Goal: Task Accomplishment & Management: Use online tool/utility

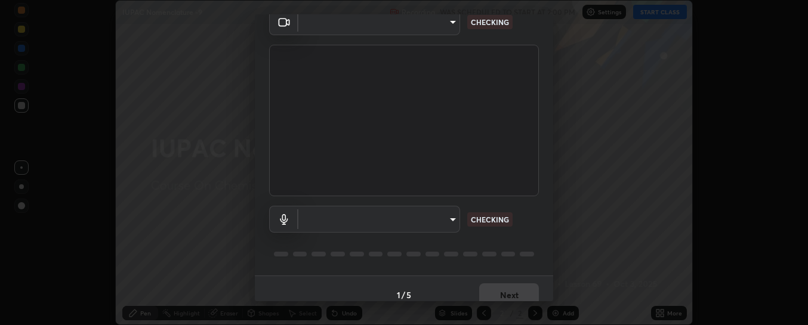
scroll to position [66, 0]
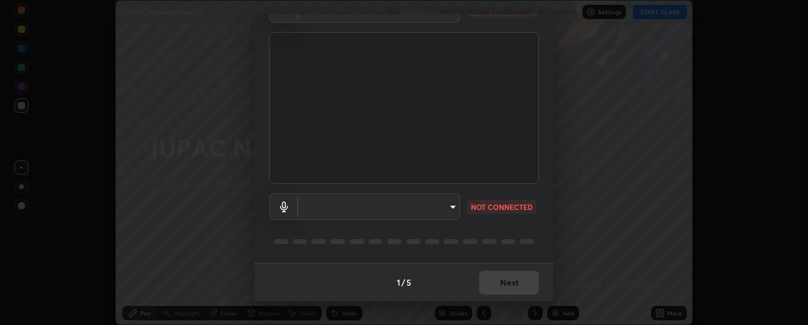
type input "6d3829c99f98afdfe7c29186be8927c2ef9ac3e8f7233b1026567672352cba5b"
type input "communications"
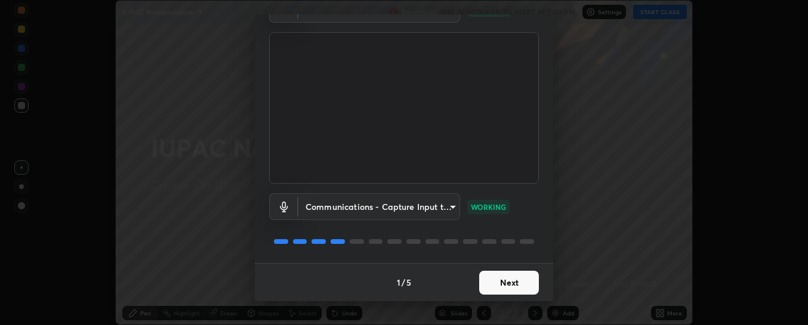
click at [512, 282] on button "Next" at bounding box center [509, 283] width 60 height 24
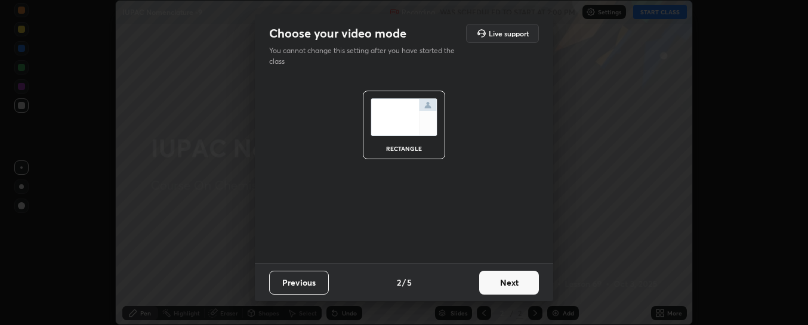
click at [516, 282] on button "Next" at bounding box center [509, 283] width 60 height 24
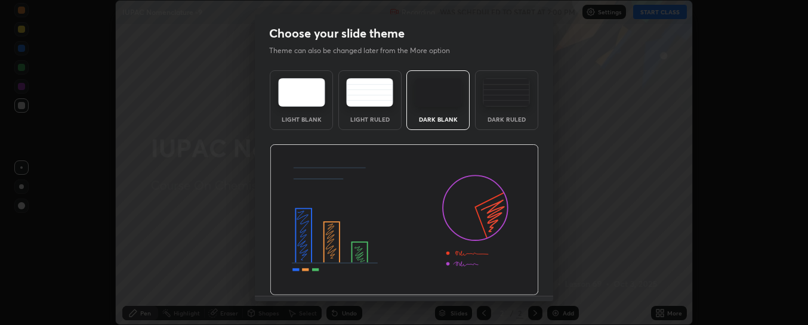
scroll to position [33, 0]
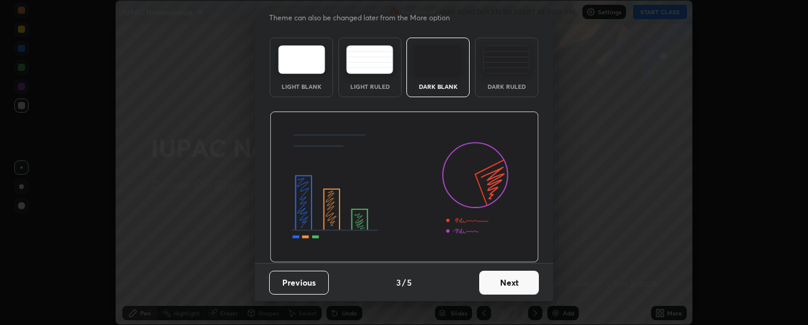
click at [512, 279] on button "Next" at bounding box center [509, 283] width 60 height 24
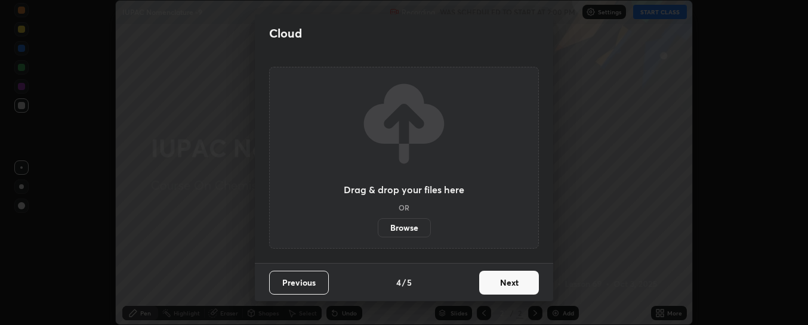
scroll to position [0, 0]
click at [514, 281] on button "Next" at bounding box center [509, 283] width 60 height 24
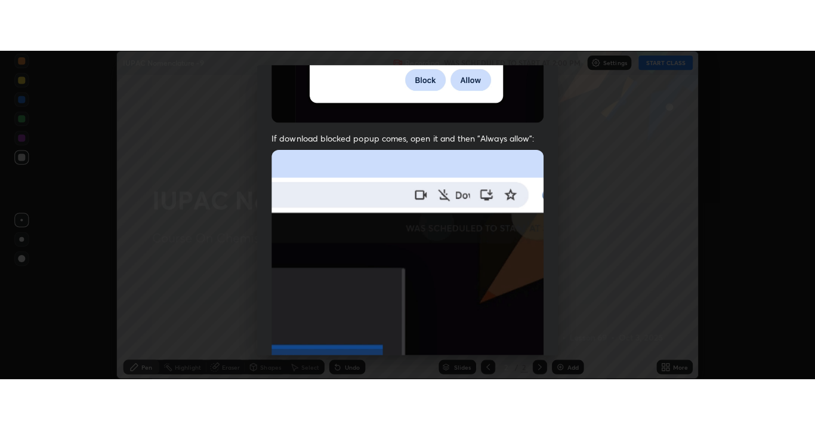
scroll to position [310, 0]
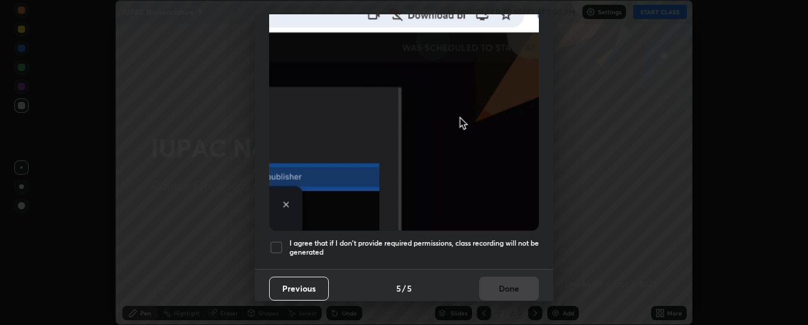
click at [280, 241] on div at bounding box center [276, 248] width 14 height 14
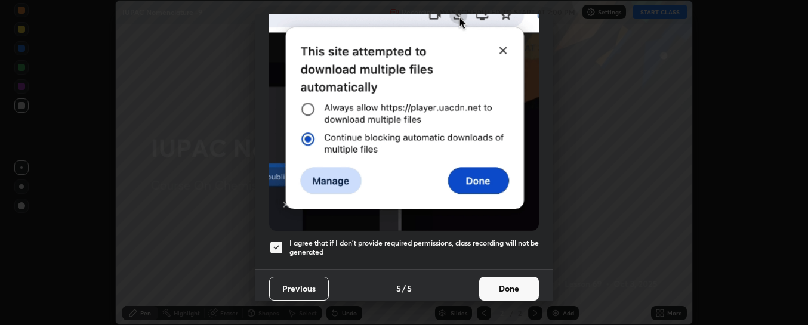
click at [501, 278] on button "Done" at bounding box center [509, 289] width 60 height 24
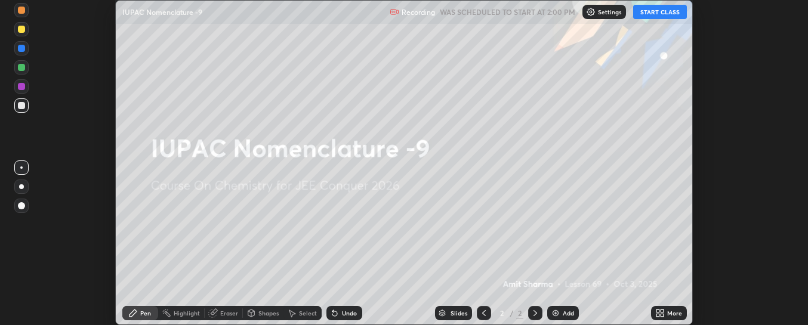
click at [655, 14] on button "START CLASS" at bounding box center [660, 12] width 54 height 14
click at [662, 313] on icon at bounding box center [660, 314] width 10 height 10
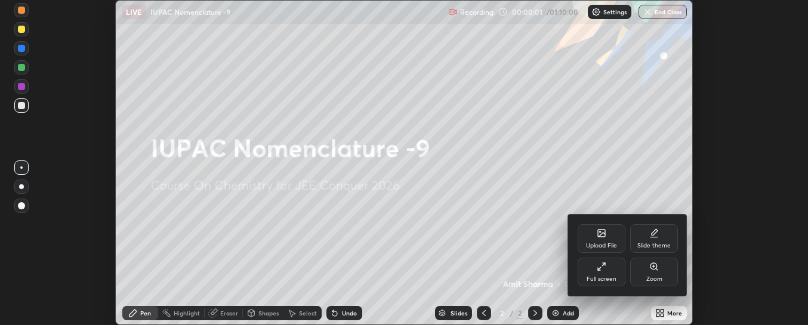
click at [605, 275] on div "Full screen" at bounding box center [602, 272] width 48 height 29
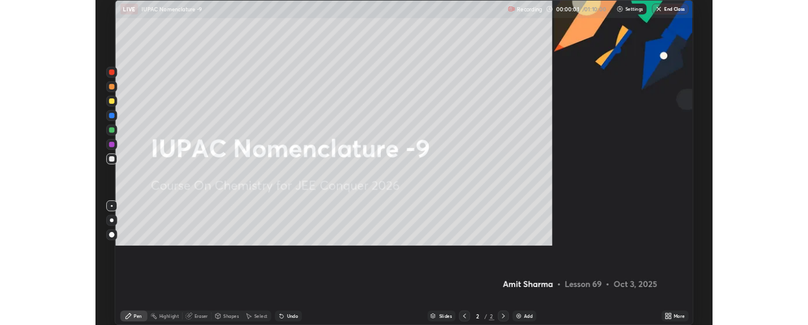
scroll to position [430, 815]
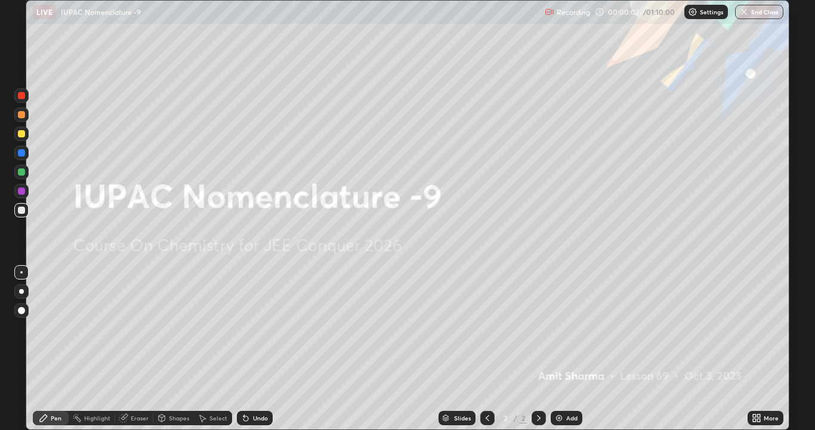
click at [559, 325] on img at bounding box center [559, 418] width 10 height 10
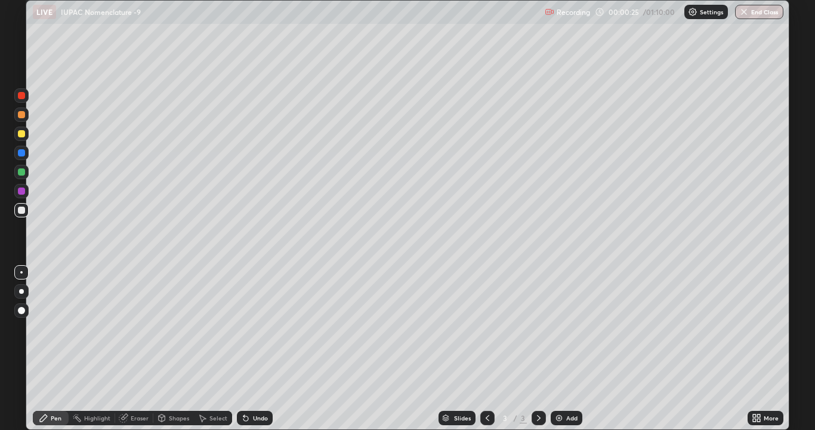
click at [23, 135] on div at bounding box center [21, 133] width 7 height 7
click at [24, 212] on div at bounding box center [21, 209] width 7 height 7
click at [23, 190] on div at bounding box center [21, 190] width 7 height 7
click at [21, 172] on div at bounding box center [21, 171] width 7 height 7
click at [24, 210] on div at bounding box center [21, 209] width 7 height 7
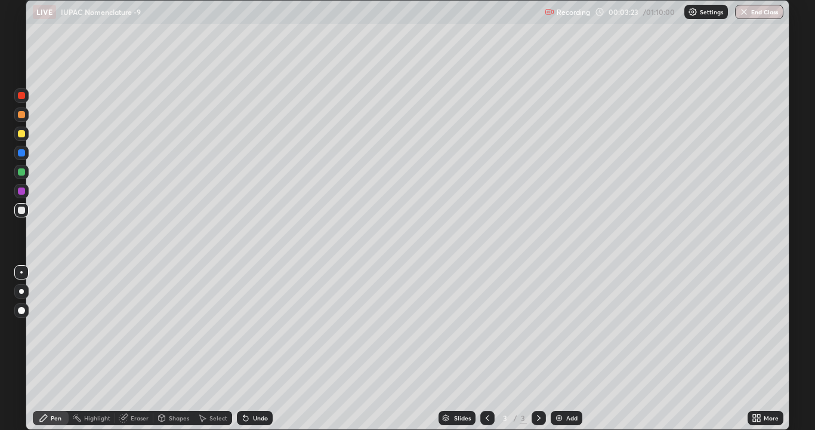
click at [144, 325] on div "Eraser" at bounding box center [140, 418] width 18 height 6
click at [62, 325] on div "Pen" at bounding box center [51, 418] width 36 height 14
click at [20, 193] on div at bounding box center [21, 190] width 7 height 7
click at [563, 325] on div "Add" at bounding box center [567, 418] width 32 height 14
click at [24, 134] on div at bounding box center [21, 133] width 7 height 7
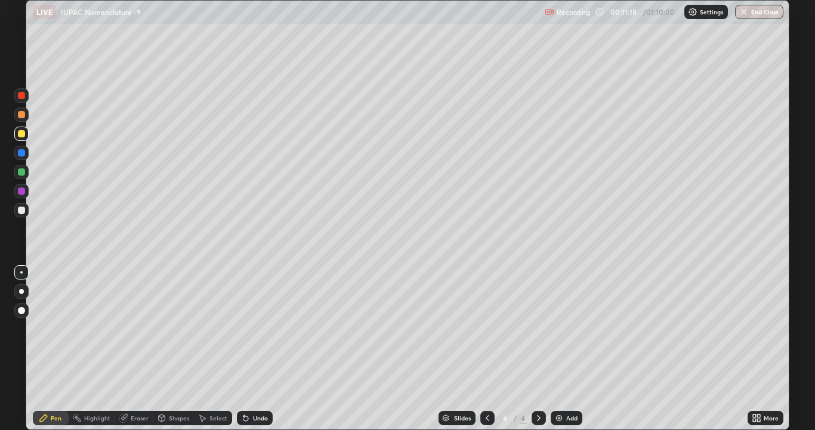
click at [21, 209] on div at bounding box center [21, 209] width 7 height 7
click at [258, 325] on div "Undo" at bounding box center [260, 418] width 15 height 6
click at [254, 325] on div "Undo" at bounding box center [260, 418] width 15 height 6
click at [22, 172] on div at bounding box center [21, 171] width 7 height 7
click at [258, 325] on div "Undo" at bounding box center [255, 418] width 36 height 14
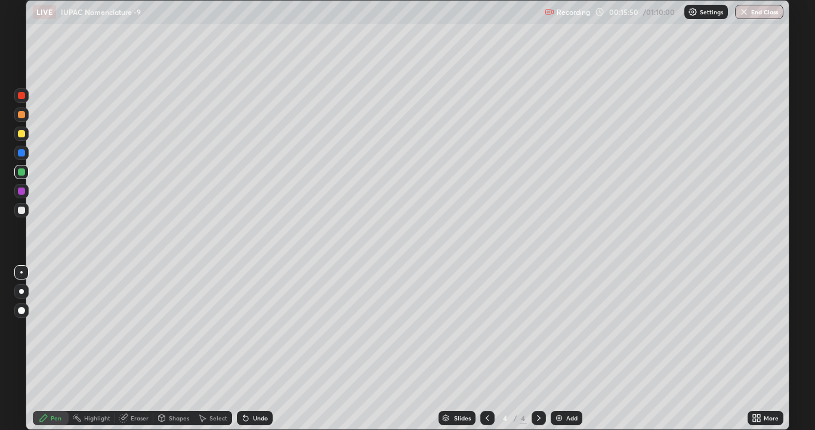
click at [21, 212] on div at bounding box center [21, 209] width 7 height 7
click at [563, 325] on div "Add" at bounding box center [567, 418] width 32 height 14
click at [562, 325] on img at bounding box center [559, 418] width 10 height 10
click at [22, 134] on div at bounding box center [21, 133] width 7 height 7
click at [23, 211] on div at bounding box center [21, 209] width 7 height 7
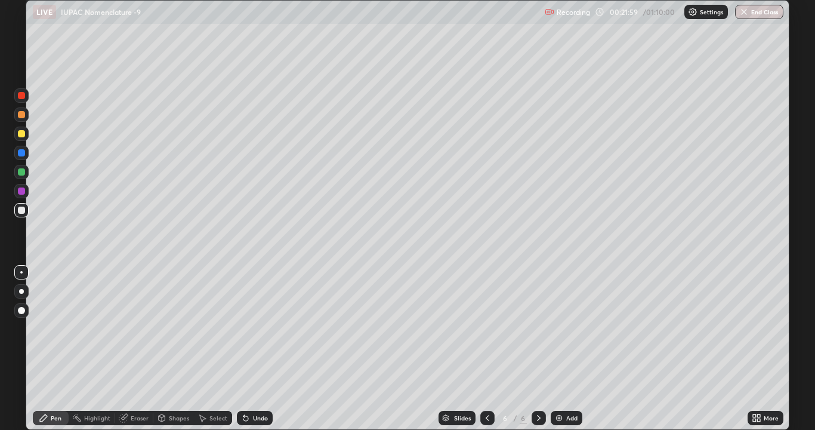
click at [253, 325] on div "Undo" at bounding box center [260, 418] width 15 height 6
click at [256, 325] on div "Undo" at bounding box center [260, 418] width 15 height 6
click at [255, 325] on div "Undo" at bounding box center [255, 418] width 36 height 14
click at [260, 325] on div "Undo" at bounding box center [255, 418] width 36 height 14
click at [263, 325] on div "Undo" at bounding box center [255, 418] width 36 height 14
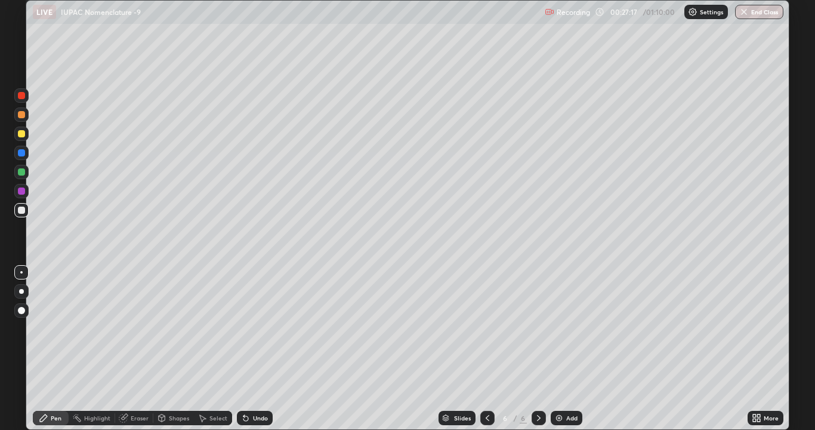
click at [558, 325] on img at bounding box center [559, 418] width 10 height 10
click at [134, 325] on div "Eraser" at bounding box center [140, 418] width 18 height 6
click at [56, 325] on div "Pen" at bounding box center [56, 418] width 11 height 6
click at [250, 325] on div "Undo" at bounding box center [255, 418] width 36 height 14
click at [249, 325] on div "Undo" at bounding box center [255, 418] width 36 height 14
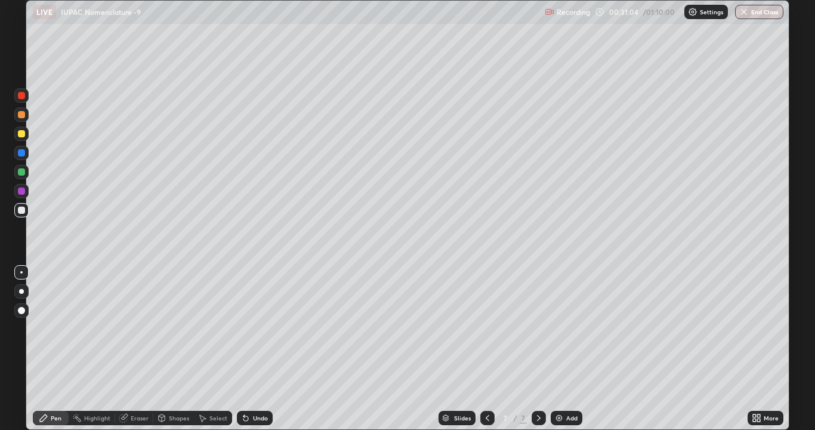
click at [251, 325] on div "Undo" at bounding box center [255, 418] width 36 height 14
click at [250, 325] on div "Undo" at bounding box center [255, 418] width 36 height 14
click at [258, 325] on div "Undo" at bounding box center [260, 418] width 15 height 6
click at [256, 325] on div "Undo" at bounding box center [260, 418] width 15 height 6
click at [258, 325] on div "Undo" at bounding box center [255, 418] width 36 height 14
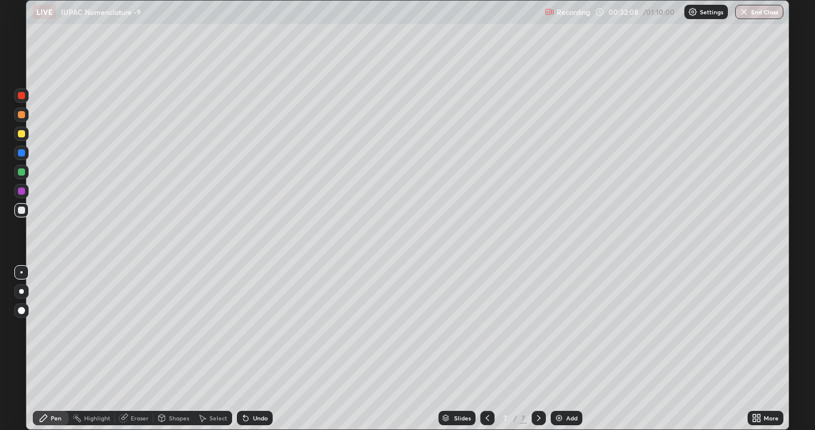
click at [139, 325] on div "Eraser" at bounding box center [140, 418] width 18 height 6
click at [53, 325] on div "Pen" at bounding box center [51, 418] width 36 height 14
click at [569, 325] on div "Add" at bounding box center [567, 418] width 32 height 14
click at [27, 136] on div at bounding box center [21, 134] width 14 height 14
click at [20, 210] on div at bounding box center [21, 209] width 7 height 7
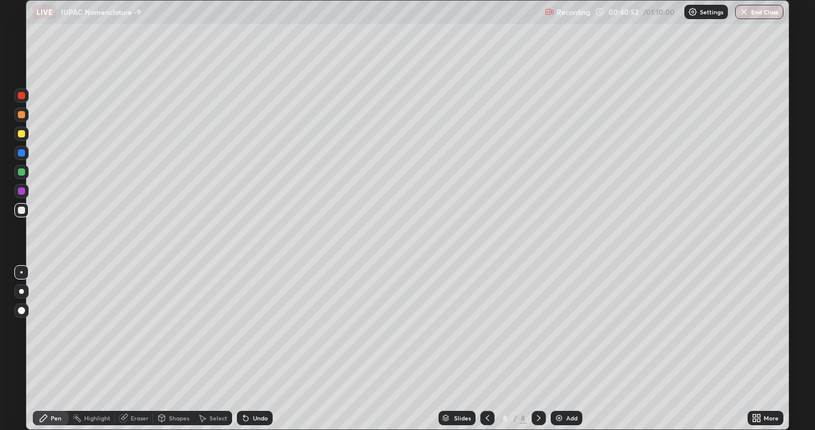
click at [20, 100] on div at bounding box center [21, 95] width 14 height 14
click at [23, 211] on div at bounding box center [21, 209] width 7 height 7
click at [23, 94] on div at bounding box center [21, 95] width 7 height 7
click at [21, 190] on div at bounding box center [21, 190] width 7 height 7
click at [562, 325] on img at bounding box center [559, 418] width 10 height 10
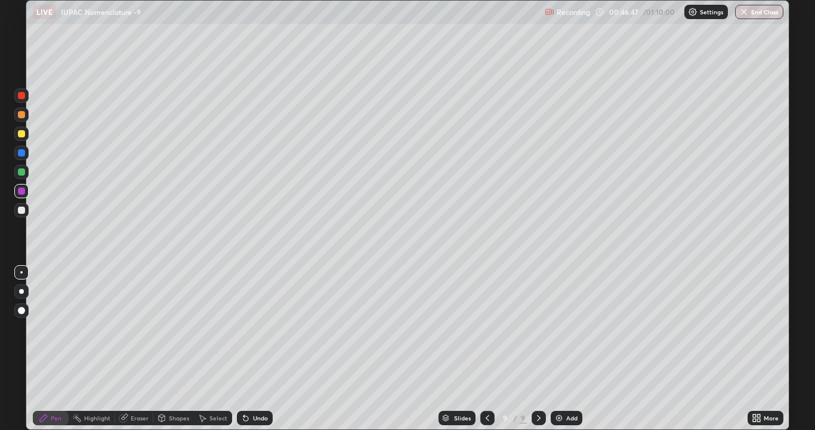
click at [488, 325] on icon at bounding box center [488, 418] width 10 height 10
click at [538, 325] on icon at bounding box center [539, 418] width 10 height 10
click at [23, 210] on div at bounding box center [21, 209] width 7 height 7
click at [562, 325] on img at bounding box center [559, 418] width 10 height 10
click at [26, 134] on div at bounding box center [21, 134] width 14 height 14
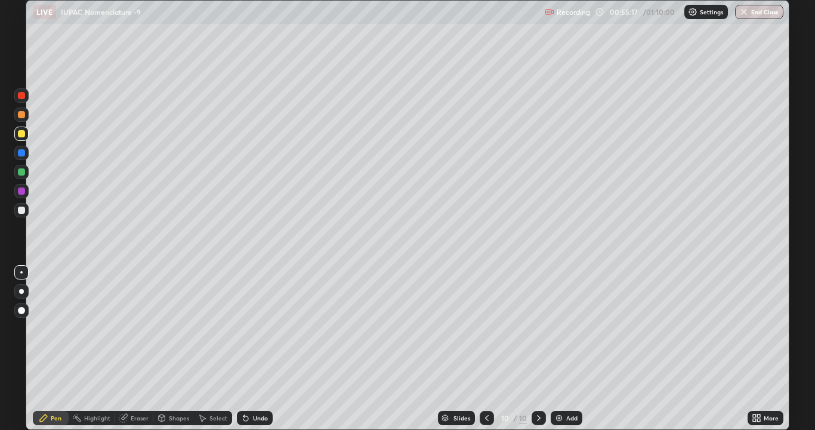
click at [21, 211] on div at bounding box center [21, 209] width 7 height 7
click at [146, 325] on div "Eraser" at bounding box center [140, 418] width 18 height 6
click at [57, 325] on div "Pen" at bounding box center [51, 418] width 36 height 14
click at [134, 325] on div "Eraser" at bounding box center [140, 418] width 18 height 6
click at [56, 325] on div "Pen" at bounding box center [56, 418] width 11 height 6
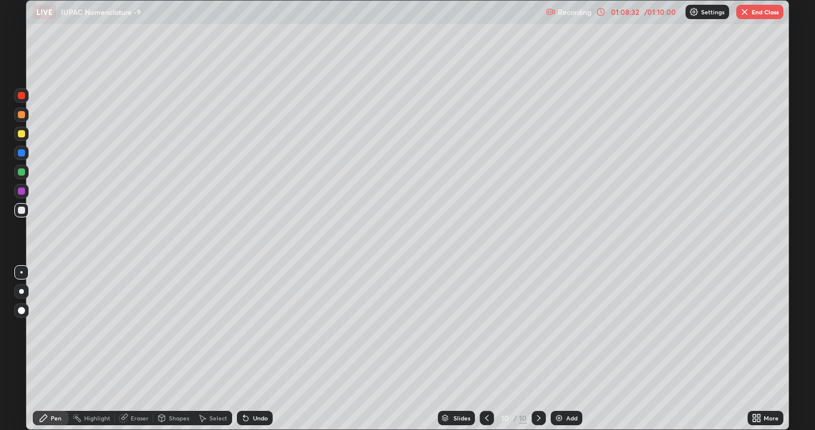
click at [558, 325] on img at bounding box center [559, 418] width 10 height 10
click at [140, 325] on div "Eraser" at bounding box center [140, 418] width 18 height 6
click at [487, 325] on icon at bounding box center [488, 418] width 10 height 10
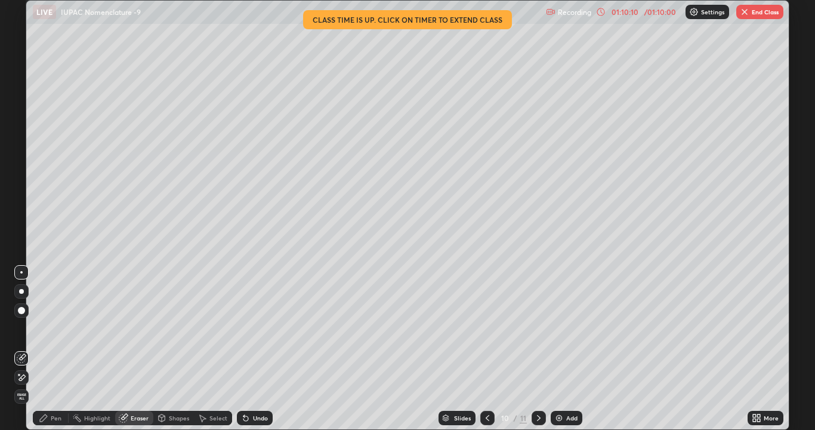
click at [763, 12] on button "End Class" at bounding box center [759, 12] width 47 height 14
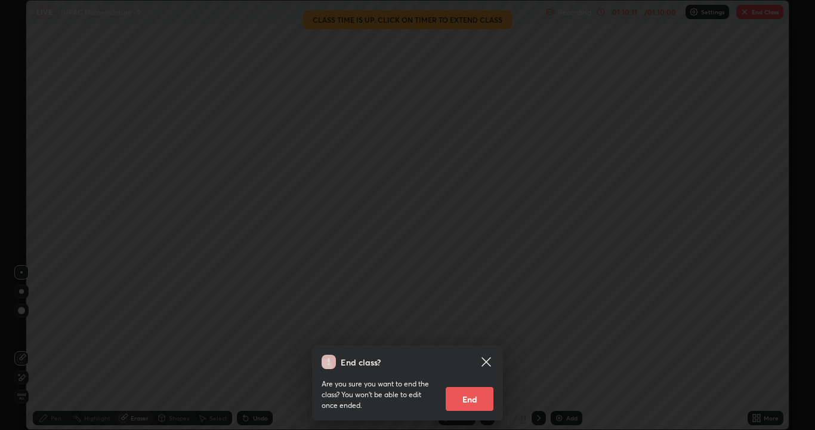
click at [476, 325] on button "End" at bounding box center [470, 399] width 48 height 24
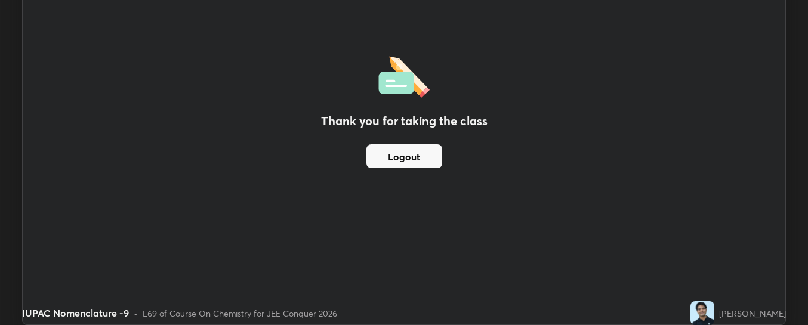
scroll to position [59356, 58873]
